Goal: Information Seeking & Learning: Learn about a topic

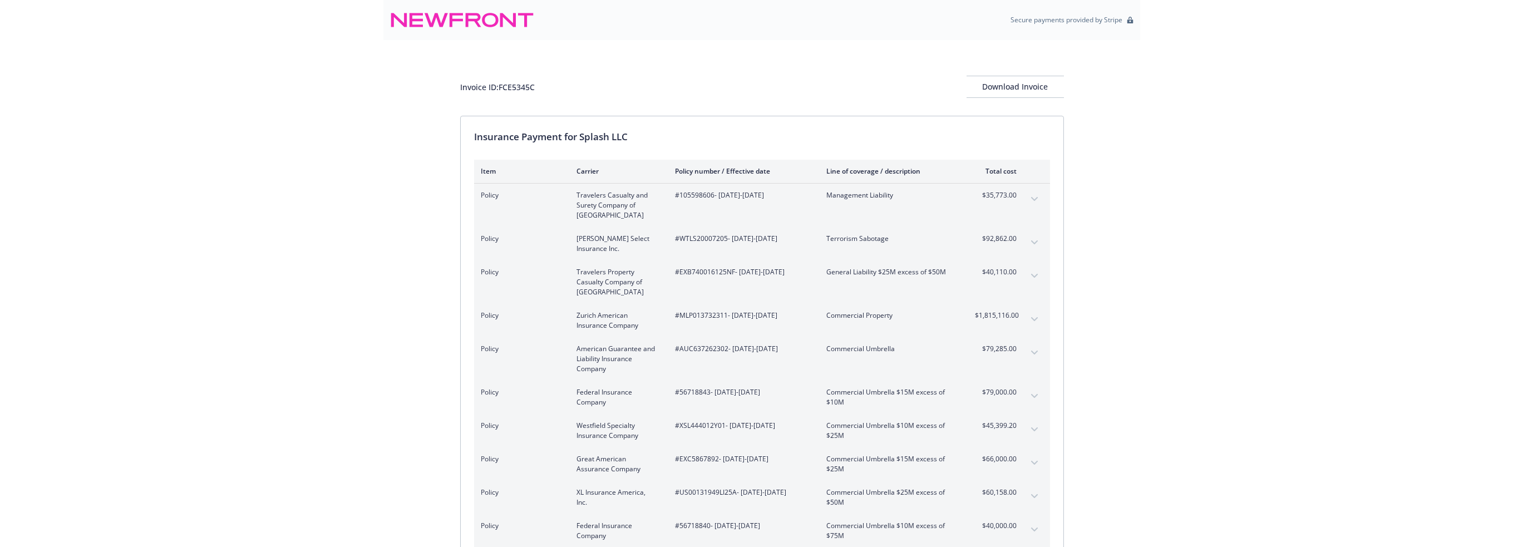
scroll to position [2645, 0]
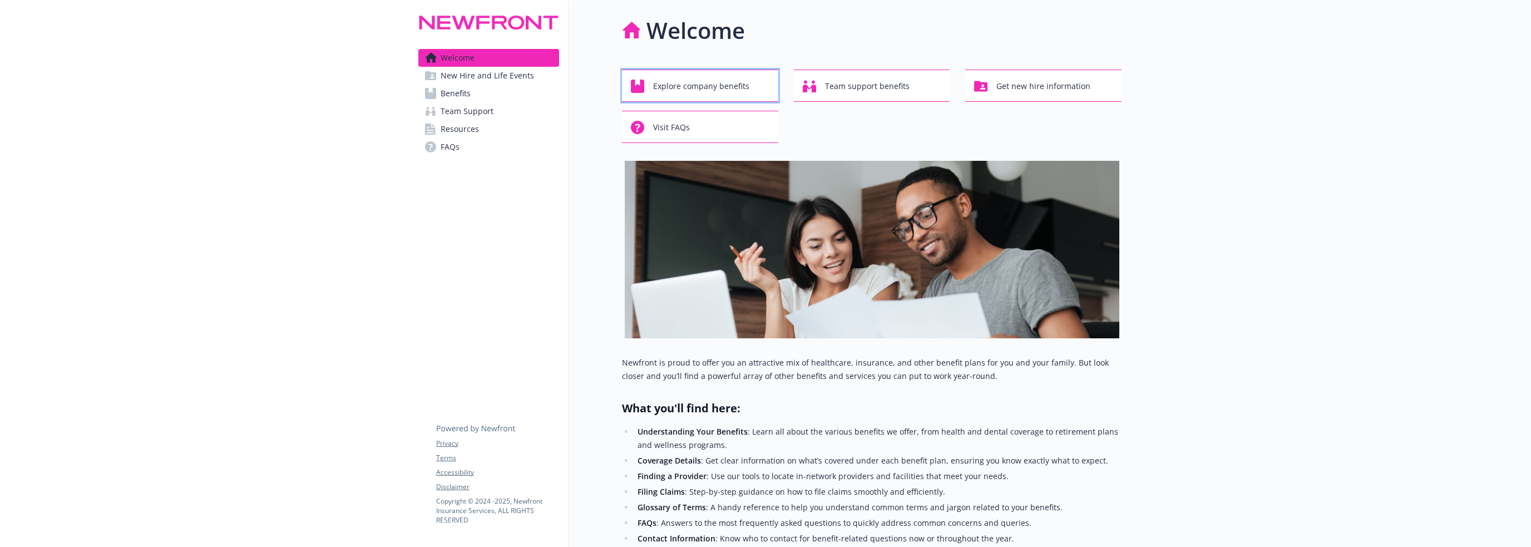
click at [712, 79] on span "Explore company benefits" at bounding box center [701, 86] width 96 height 21
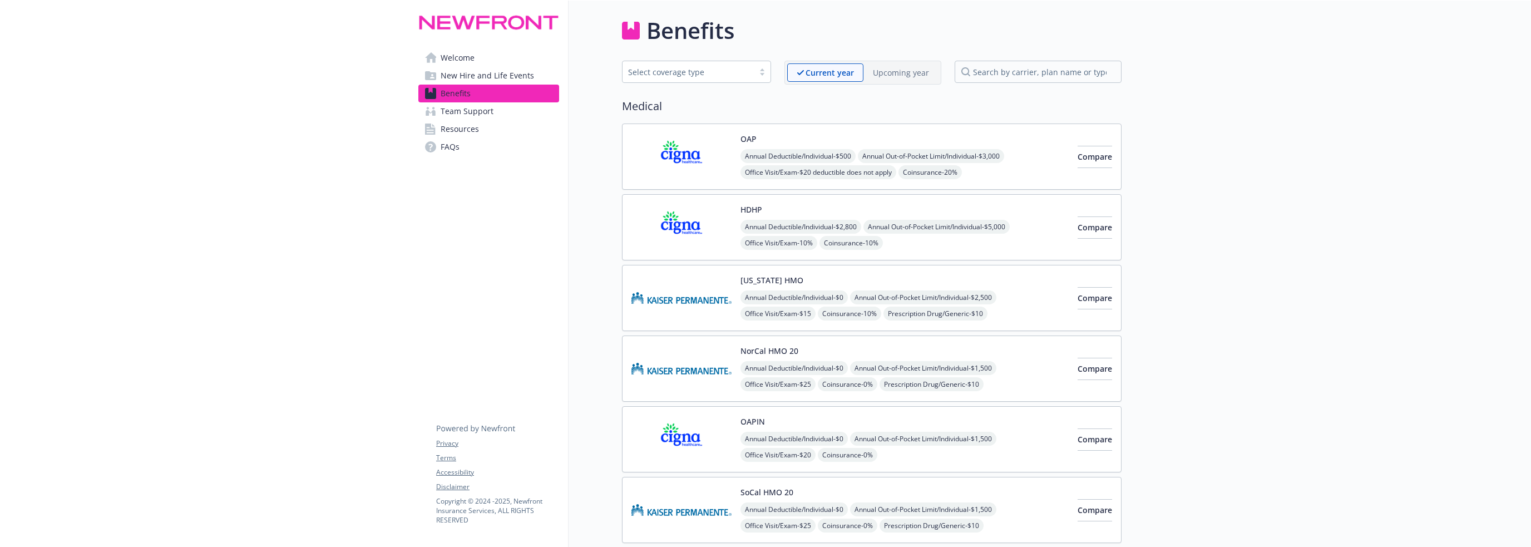
click at [688, 153] on img at bounding box center [681, 156] width 100 height 47
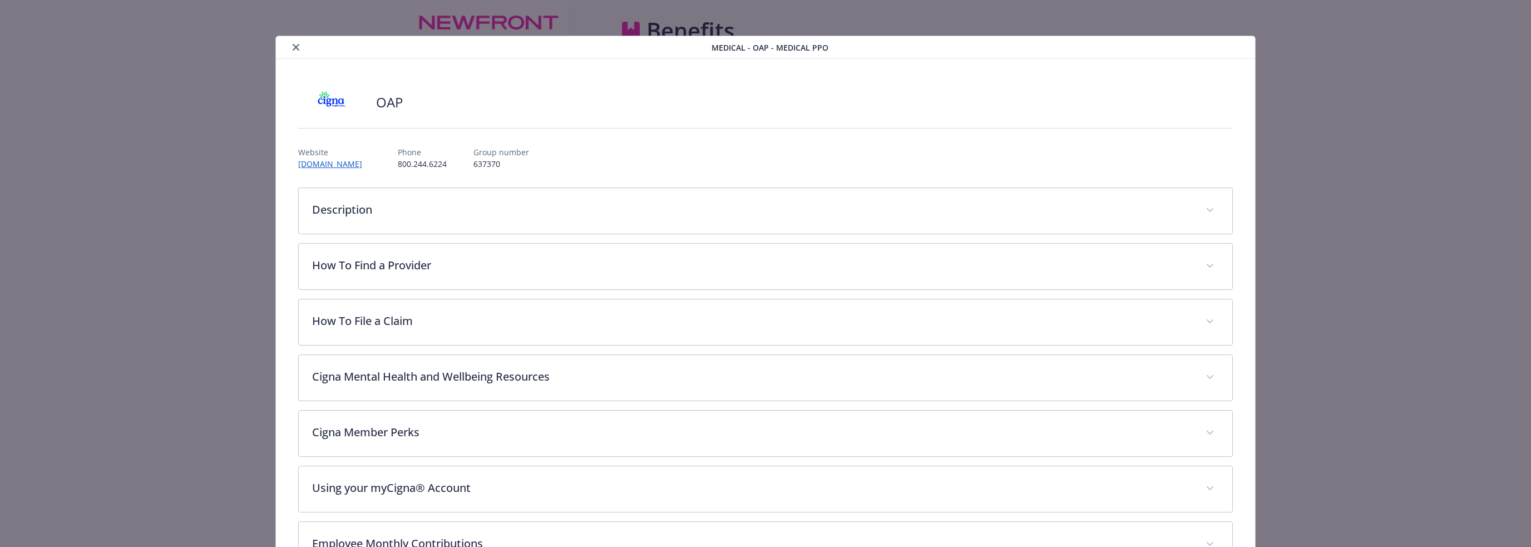
scroll to position [33, 0]
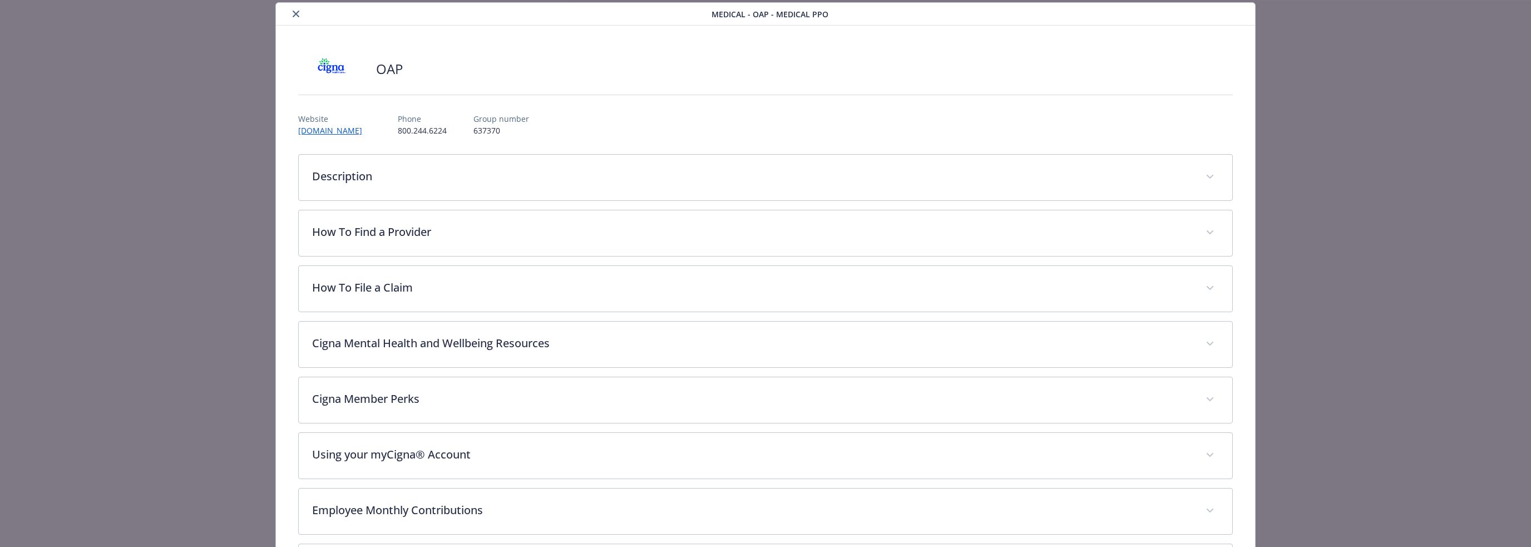
click at [295, 16] on icon "close" at bounding box center [296, 14] width 7 height 7
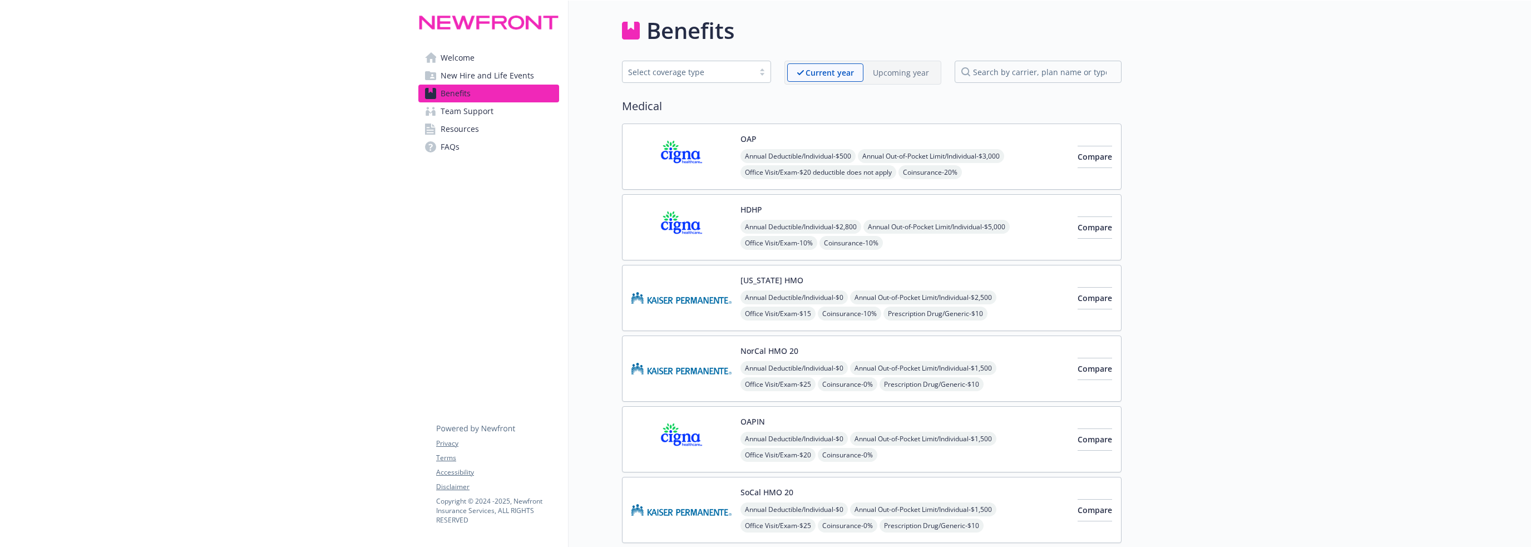
click at [699, 73] on div "Select coverage type" at bounding box center [688, 72] width 120 height 12
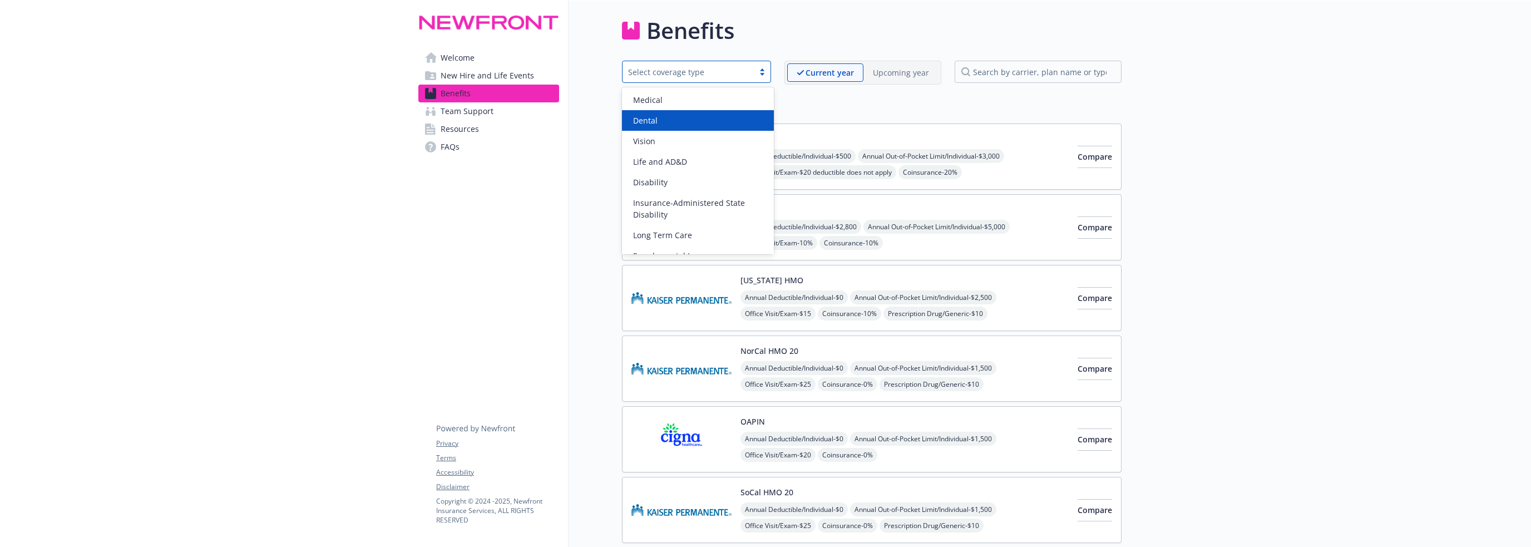
click at [690, 120] on div "Dental" at bounding box center [698, 121] width 139 height 12
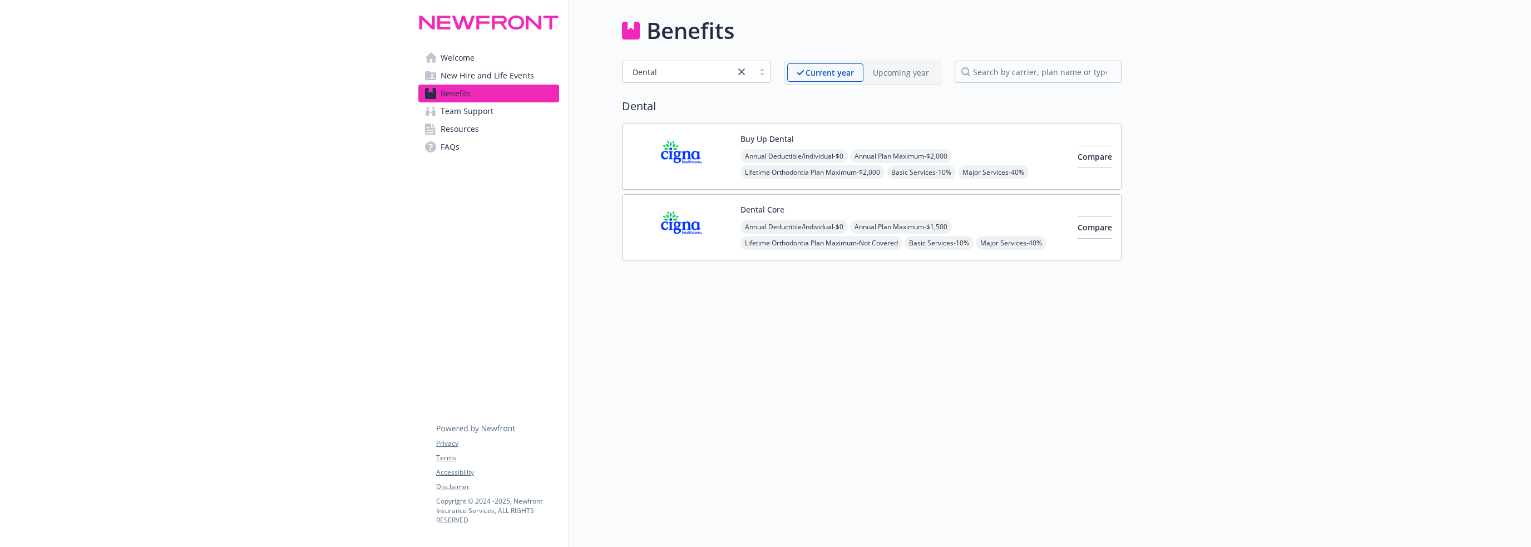
click at [679, 150] on img at bounding box center [681, 156] width 100 height 47
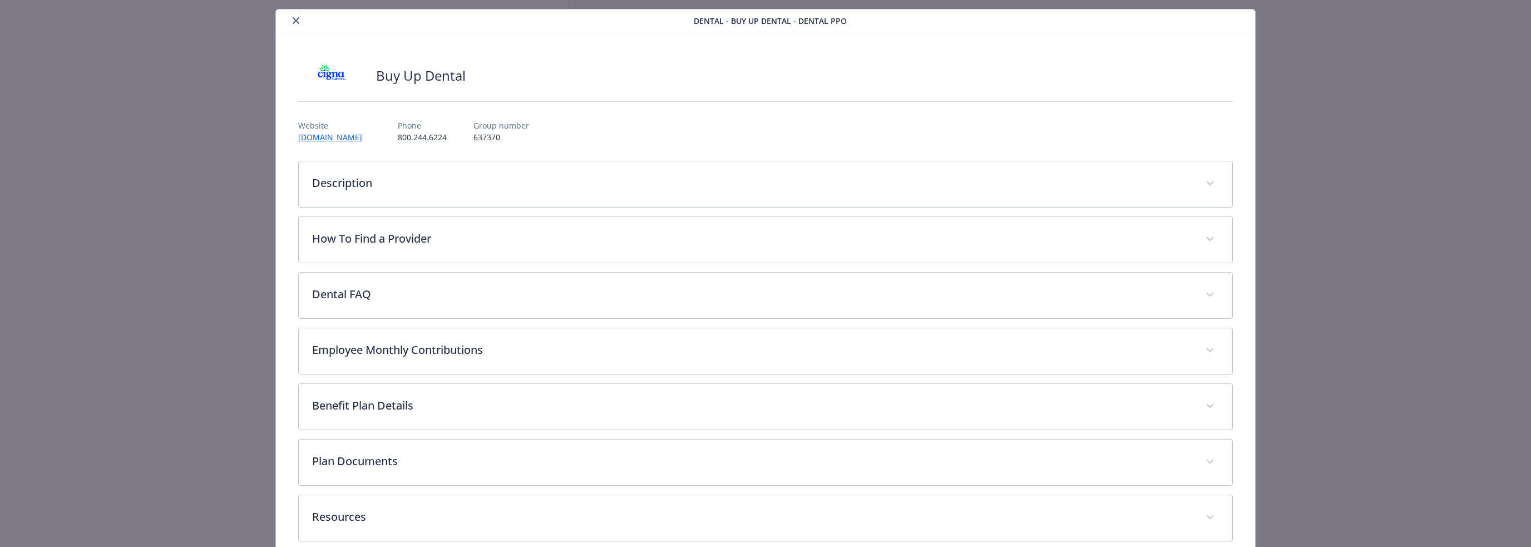
scroll to position [26, 0]
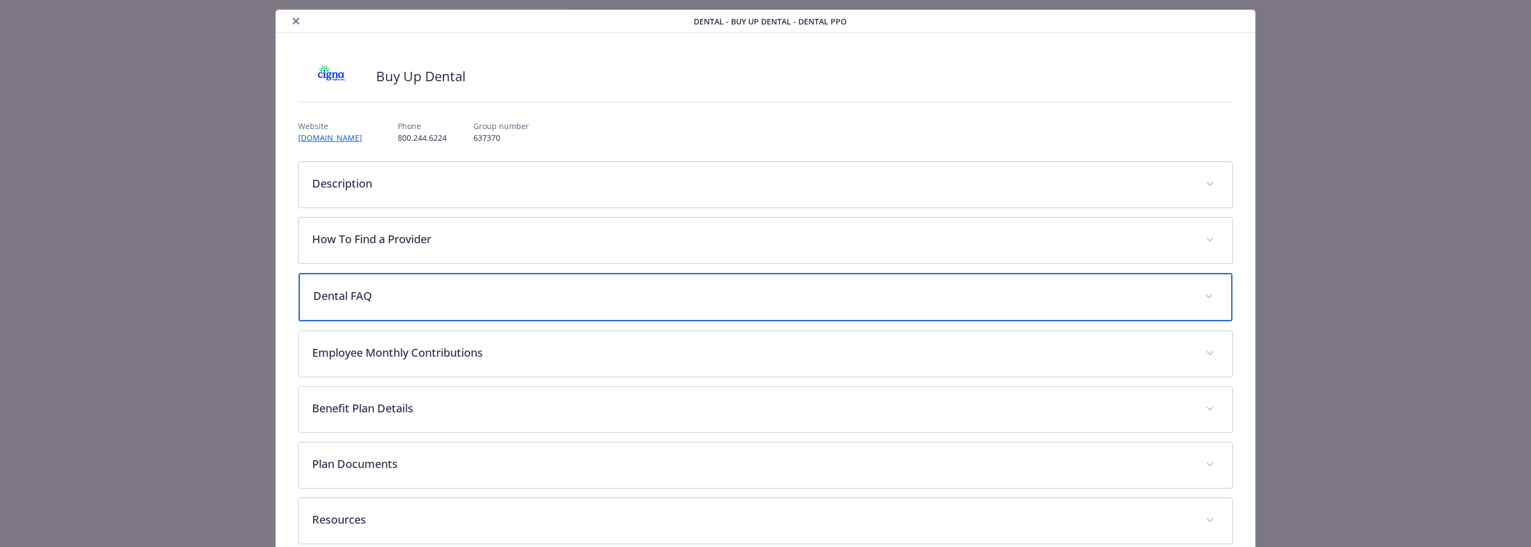
click at [476, 294] on p "Dental FAQ" at bounding box center [751, 296] width 877 height 17
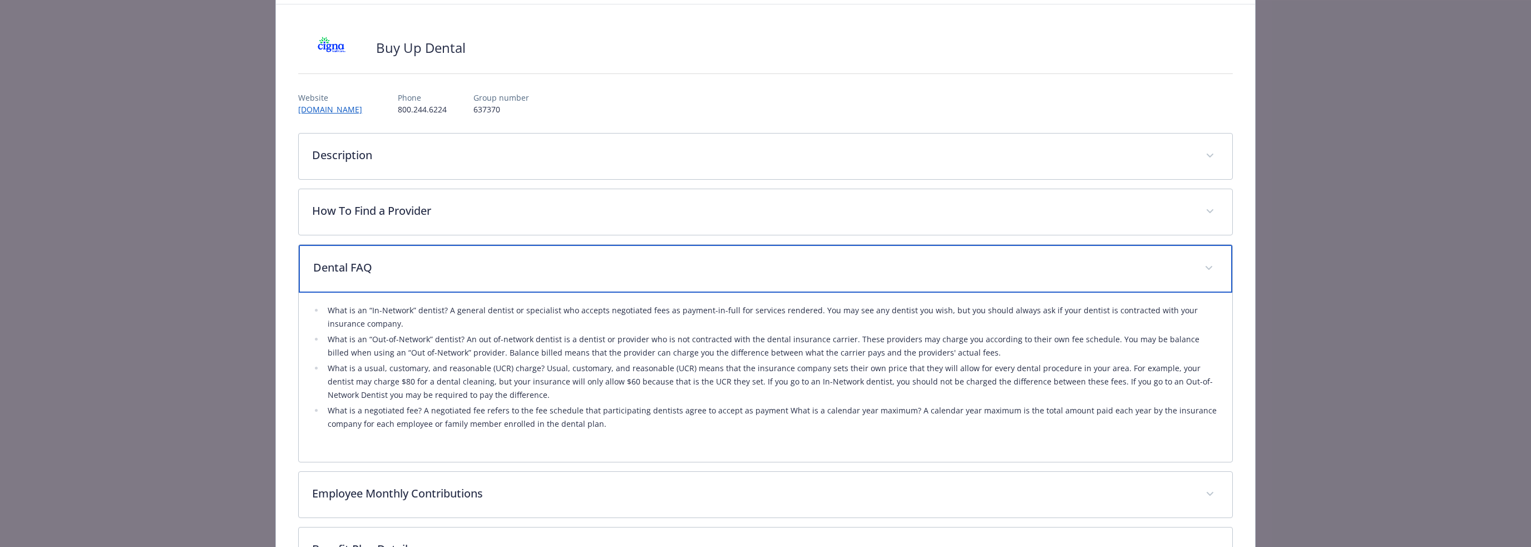
scroll to position [82, 0]
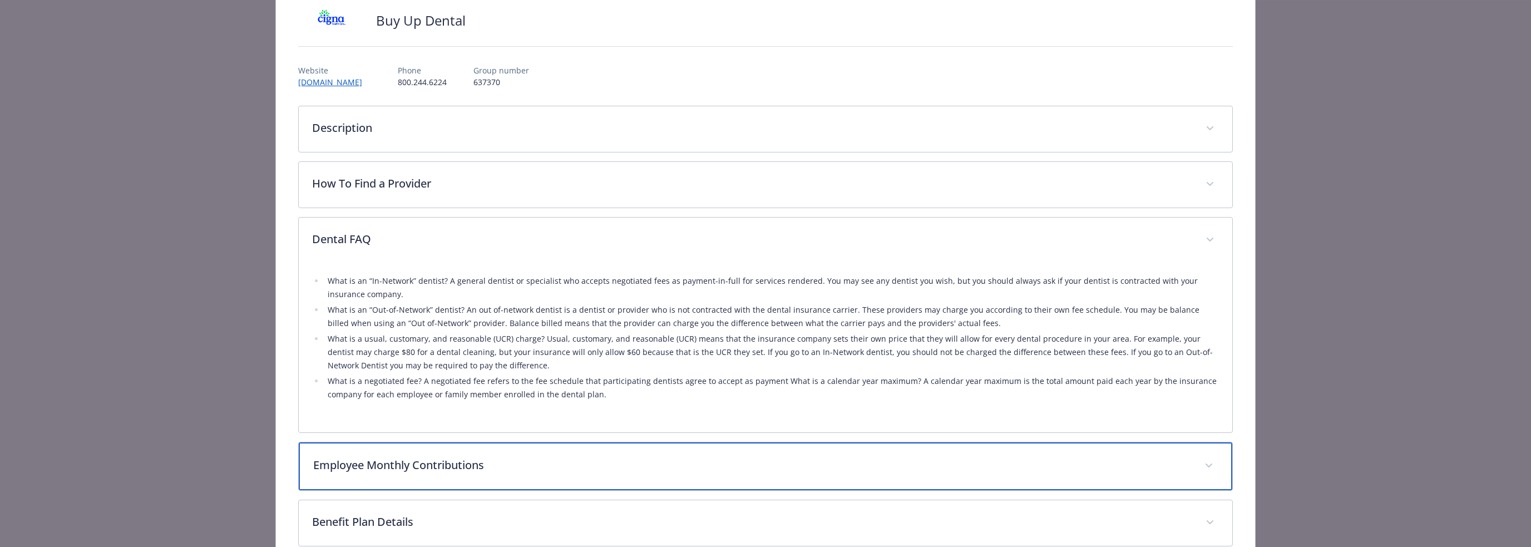
click at [432, 466] on p "Employee Monthly Contributions" at bounding box center [751, 465] width 877 height 17
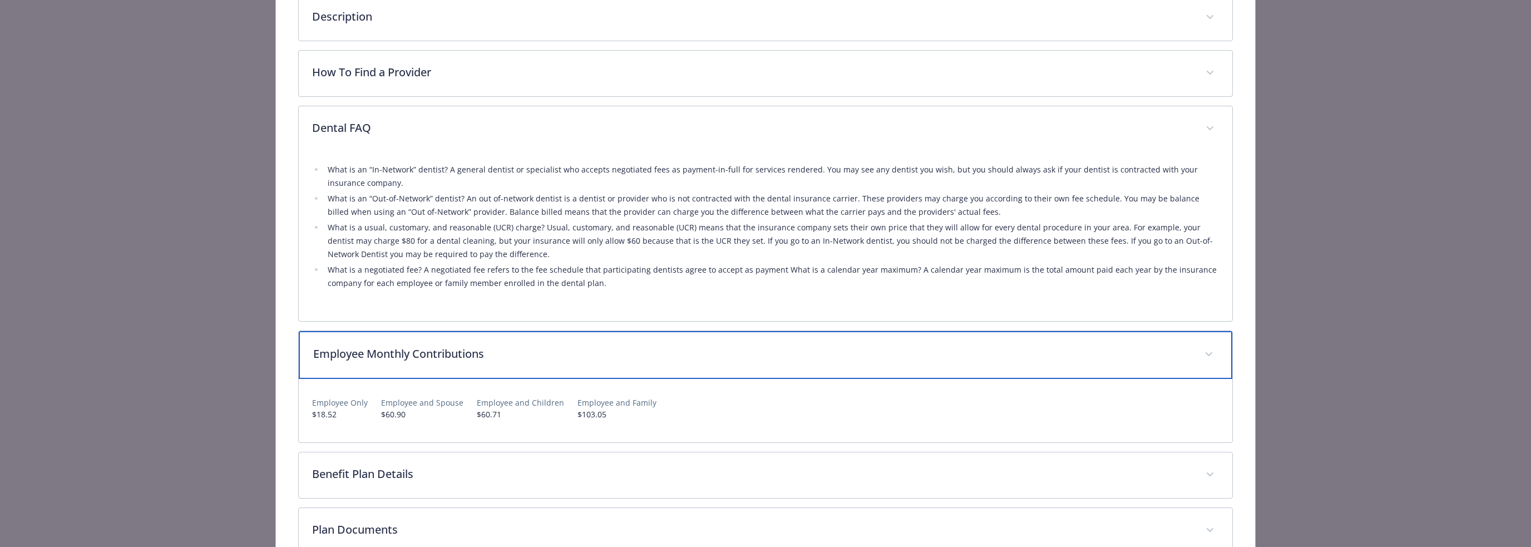
scroll to position [249, 0]
